Goal: Task Accomplishment & Management: Complete application form

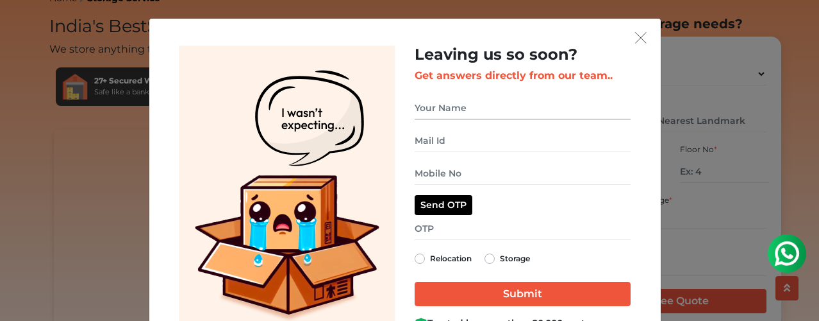
click at [518, 104] on input "get free quote dialog" at bounding box center [523, 108] width 216 height 22
type input "Anu"
type input "[EMAIL_ADDRESS][DOMAIN_NAME]"
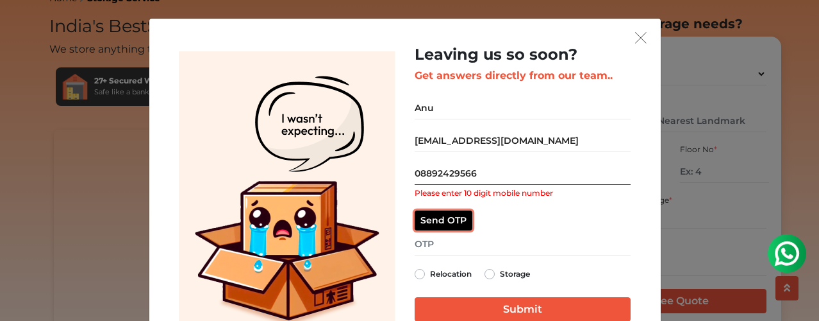
click at [450, 222] on button "Send OTP" at bounding box center [444, 220] width 58 height 20
click at [417, 174] on input "08892429566" at bounding box center [523, 173] width 216 height 22
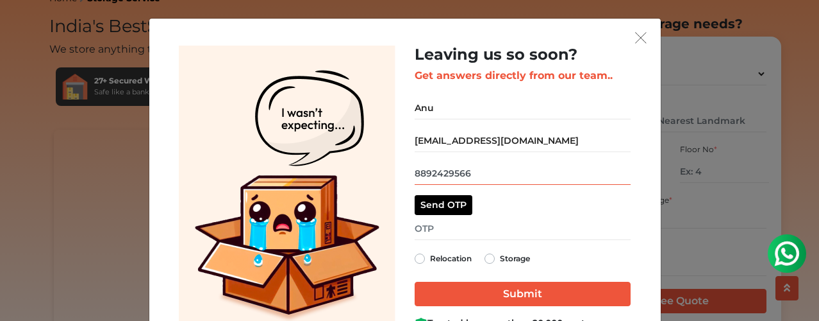
type input "8892429566"
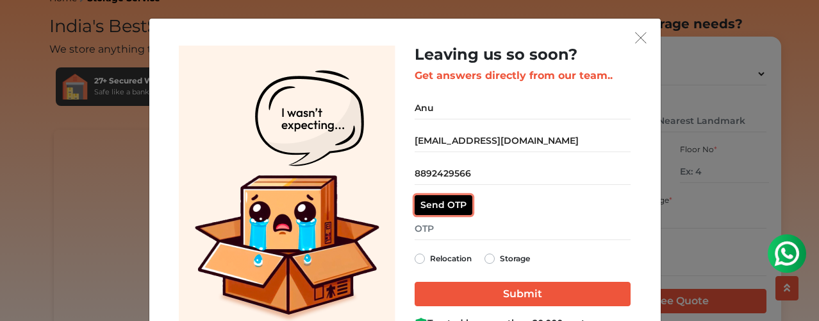
click at [451, 212] on button "Send OTP" at bounding box center [444, 205] width 58 height 20
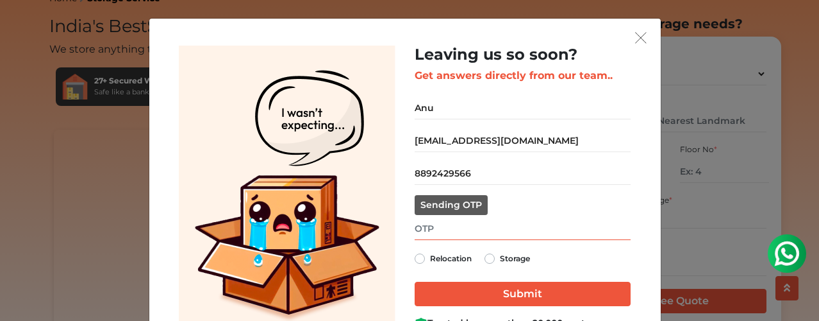
click at [454, 220] on input "get free quote dialog" at bounding box center [523, 228] width 216 height 22
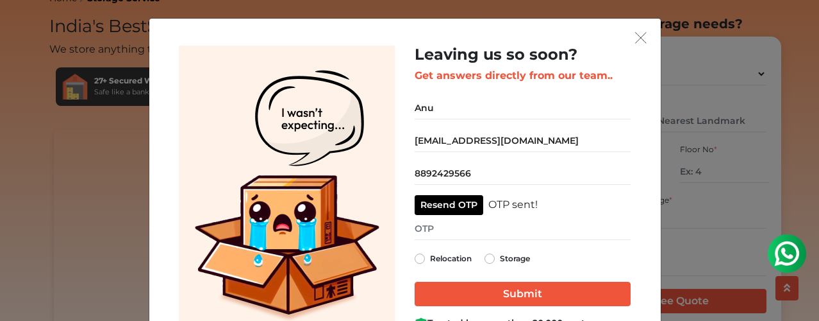
click at [485, 266] on div "Leaving us so soon? Get answers directly from our team.. Anu anu3navi@gmail.com…" at bounding box center [523, 188] width 216 height 284
click at [485, 263] on div "Storage" at bounding box center [508, 258] width 46 height 15
click at [500, 260] on label "Storage" at bounding box center [515, 258] width 30 height 15
click at [485, 260] on input "Storage" at bounding box center [490, 257] width 10 height 13
radio input "true"
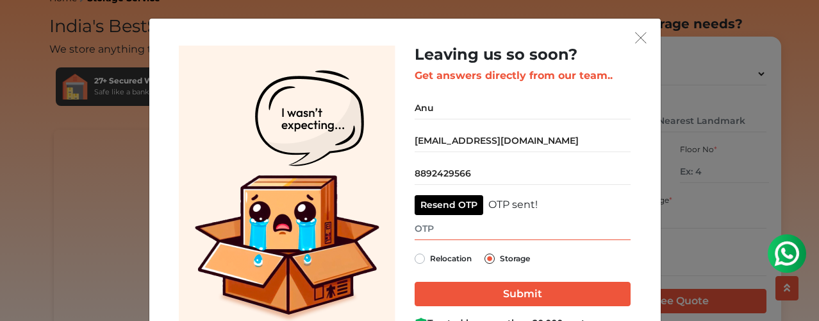
click at [456, 233] on input "get free quote dialog" at bounding box center [523, 228] width 216 height 22
type input "4387"
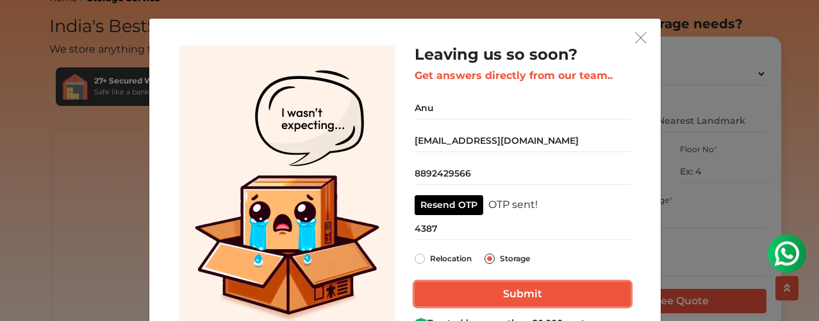
click at [465, 299] on input "Submit" at bounding box center [523, 293] width 216 height 24
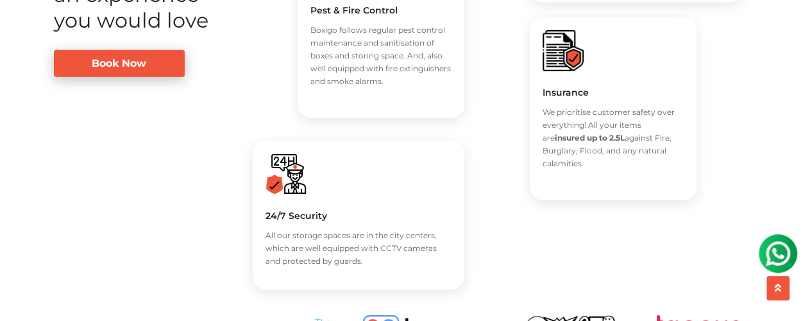
scroll to position [1996, 0]
